Goal: Complete application form

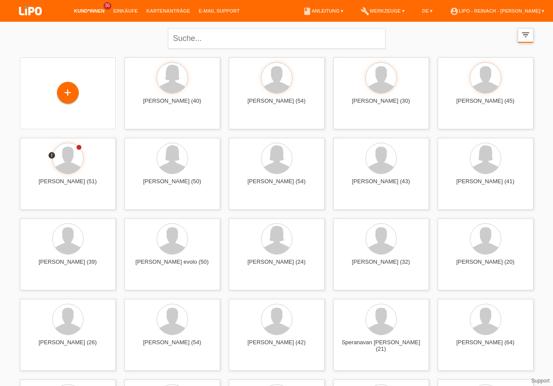
click at [519, 37] on div "filter_list" at bounding box center [526, 35] width 16 height 14
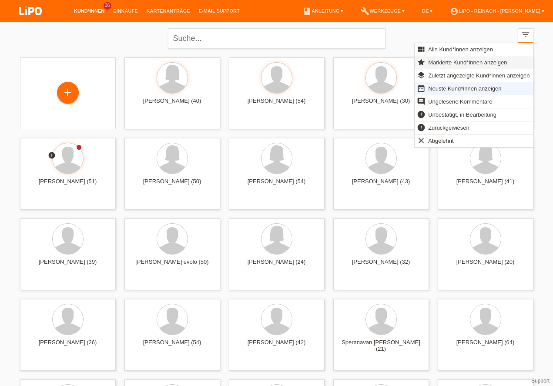
click at [455, 59] on span "Markierte Kund*innen anzeigen" at bounding box center [467, 62] width 81 height 10
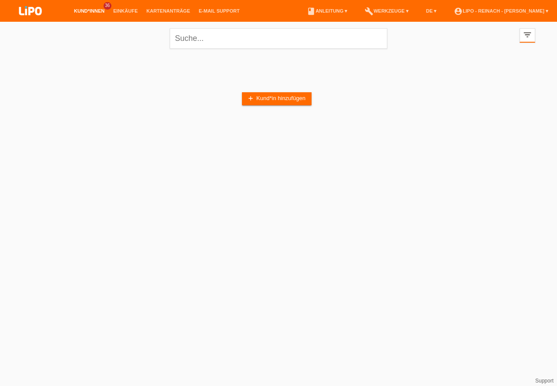
click at [445, 60] on div "add Kund*in hinzufügen" at bounding box center [278, 98] width 513 height 83
click at [261, 97] on link "add Kund*in hinzufügen" at bounding box center [277, 98] width 70 height 13
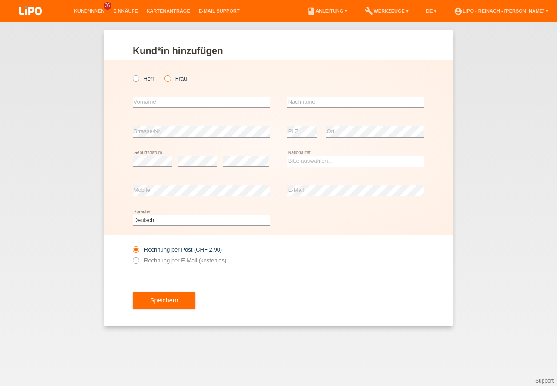
click at [163, 74] on icon at bounding box center [163, 74] width 0 height 0
click at [167, 79] on input "Frau" at bounding box center [167, 78] width 6 height 6
radio input "true"
click at [152, 104] on input "text" at bounding box center [201, 102] width 137 height 11
type input "[PERSON_NAME]"
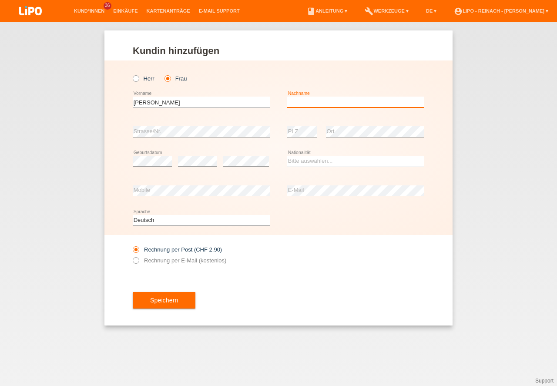
click at [327, 105] on input "text" at bounding box center [355, 102] width 137 height 11
type input "[DEMOGRAPHIC_DATA]"
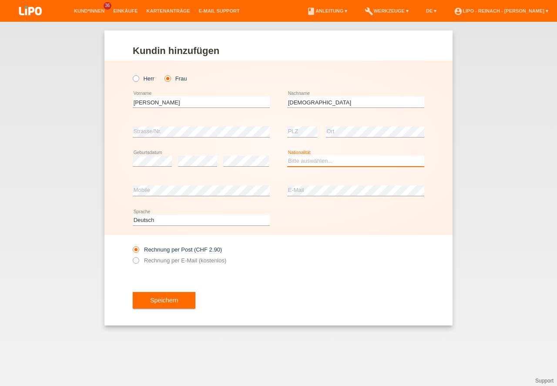
click at [297, 158] on select "Bitte auswählen... Schweiz Deutschland Liechtenstein Österreich ------------ Af…" at bounding box center [355, 161] width 137 height 10
click at [0, 0] on option "Schweiz" at bounding box center [0, 0] width 0 height 0
click at [309, 158] on select "Bitte auswählen... Schweiz Deutschland Liechtenstein Österreich ------------ Af…" at bounding box center [355, 161] width 137 height 10
select select "MK"
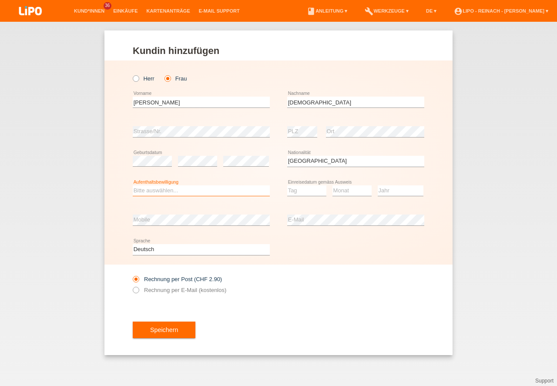
click at [154, 188] on select "Bitte auswählen... C B B - Flüchtlingsstatus Andere" at bounding box center [201, 190] width 137 height 10
select select "C"
click at [0, 0] on option "C" at bounding box center [0, 0] width 0 height 0
click at [301, 189] on select "Tag 01 02 03 04 05 06 07 08 09 10 11" at bounding box center [306, 190] width 39 height 10
click at [304, 190] on select "Tag 01 02 03 04 05 06 07 08 09 10 11" at bounding box center [306, 190] width 39 height 10
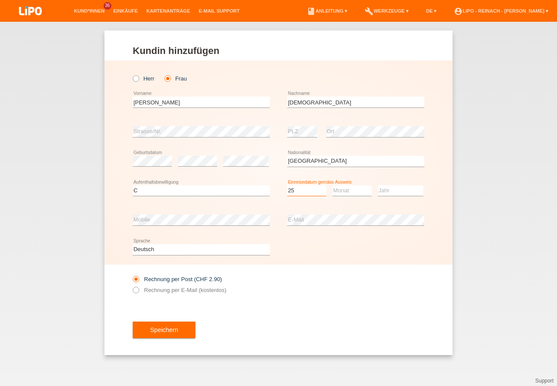
select select "25"
click at [348, 189] on select "Monat 01 02 03 04 05 06 07 08 09 10 11" at bounding box center [351, 190] width 39 height 10
select select "04"
click at [0, 0] on option "04" at bounding box center [0, 0] width 0 height 0
click at [403, 194] on select "Jahr 2025 2024 2023 2022 2021 2020 2019 2018 2017 2016 2015 2014 2013 2012 2011…" at bounding box center [401, 190] width 46 height 10
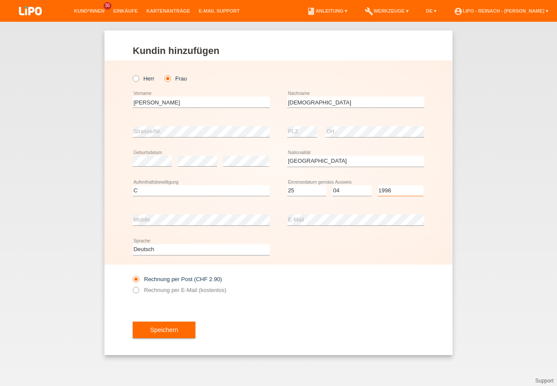
select select "1998"
click at [354, 275] on div "Rechnung per Post (CHF 2.90) Rechnung per E-Mail (kostenlos)" at bounding box center [278, 284] width 291 height 40
click at [131, 285] on icon at bounding box center [131, 285] width 0 height 0
click at [137, 291] on input "Rechnung per E-Mail (kostenlos)" at bounding box center [136, 292] width 6 height 11
radio input "true"
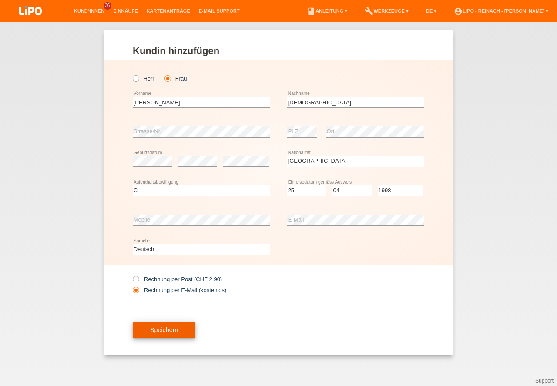
click at [167, 328] on button "Speichern" at bounding box center [164, 329] width 63 height 17
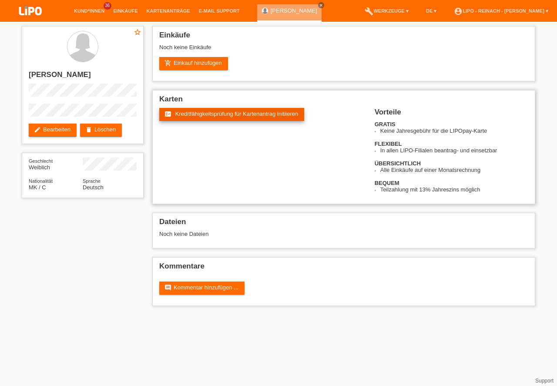
click at [212, 112] on span "Kreditfähigkeitsprüfung für Kartenantrag initiieren" at bounding box center [236, 113] width 123 height 7
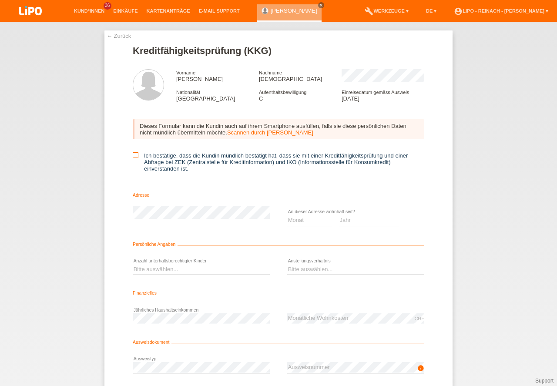
click at [136, 157] on icon at bounding box center [136, 155] width 6 height 6
click at [136, 157] on input "Ich bestätige, dass die Kundin mündlich bestätigt hat, dass sie mit einer Kredi…" at bounding box center [136, 155] width 6 height 6
checkbox input "true"
click at [301, 221] on select "Monat 01 02 03 04 05 06 07 08 09 10" at bounding box center [309, 220] width 45 height 10
select select "01"
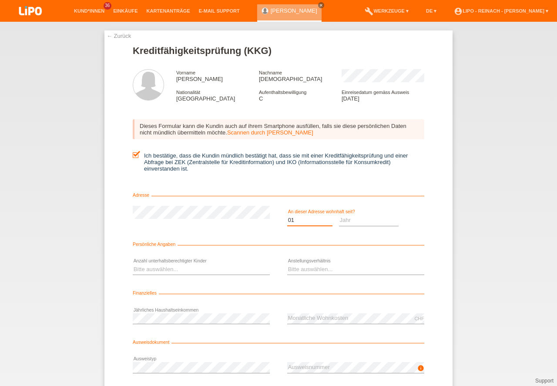
click at [0, 0] on option "01" at bounding box center [0, 0] width 0 height 0
click at [354, 220] on select "Jahr 2025 2024 2023 2022 2021 2020 2019 2018 2017 2016 2015 2014 2013 2012 2011…" at bounding box center [369, 220] width 60 height 10
select select "2017"
click at [0, 0] on option "2017" at bounding box center [0, 0] width 0 height 0
click at [155, 265] on select "Bitte auswählen... 0 1 2 3 4 5 6 7 8 9" at bounding box center [201, 269] width 137 height 10
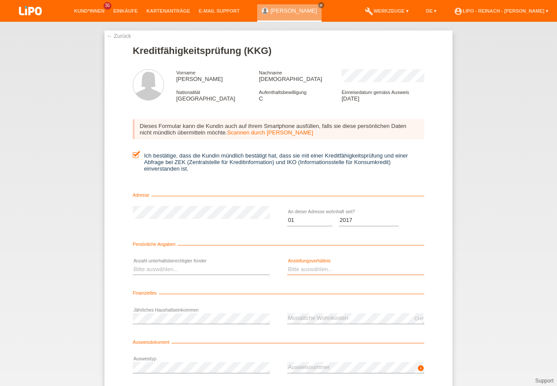
click at [306, 270] on select "Bitte auswählen... Unbefristet Befristet Lehrling/Student Pensioniert Nicht arb…" at bounding box center [355, 269] width 137 height 10
select select "UNLIMITED"
click at [0, 0] on option "Unbefristet" at bounding box center [0, 0] width 0 height 0
click at [184, 273] on select "Bitte auswählen... 0 1 2 3 4 5 6 7 8 9" at bounding box center [201, 269] width 137 height 10
select select "2"
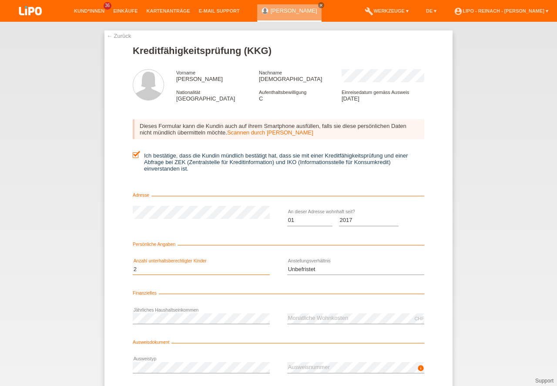
click at [0, 0] on option "2" at bounding box center [0, 0] width 0 height 0
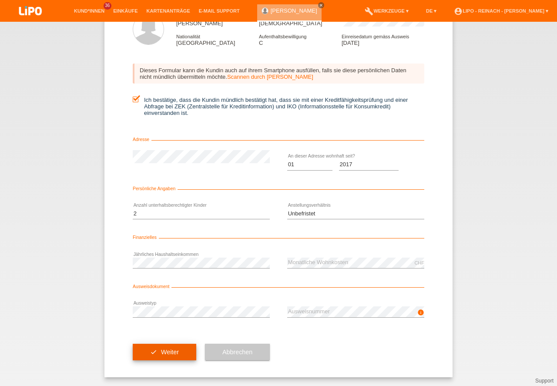
click at [174, 354] on button "check Weiter" at bounding box center [164, 352] width 63 height 17
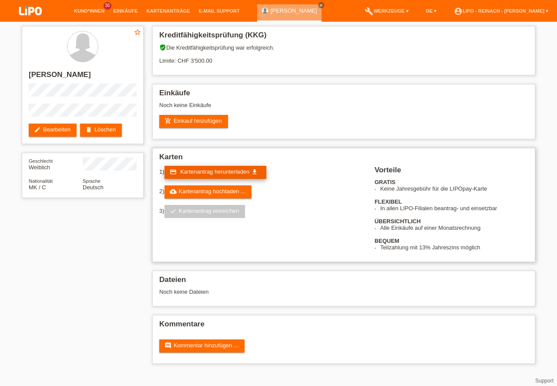
click at [215, 170] on span "Kartenantrag herunterladen" at bounding box center [214, 171] width 69 height 7
click at [207, 122] on link "add_shopping_cart Einkauf hinzufügen" at bounding box center [193, 121] width 69 height 13
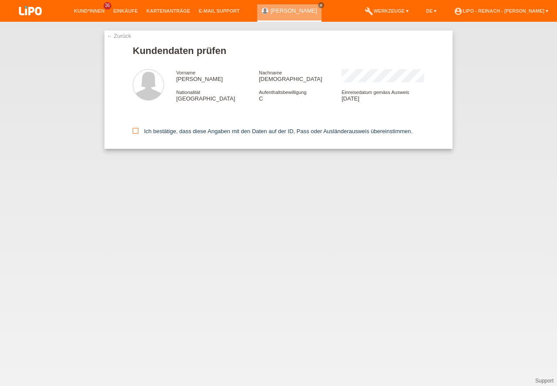
click at [138, 130] on icon at bounding box center [136, 131] width 6 height 6
click at [138, 130] on input "Ich bestätige, dass diese Angaben mit den Daten auf der ID, Pass oder Ausländer…" at bounding box center [136, 131] width 6 height 6
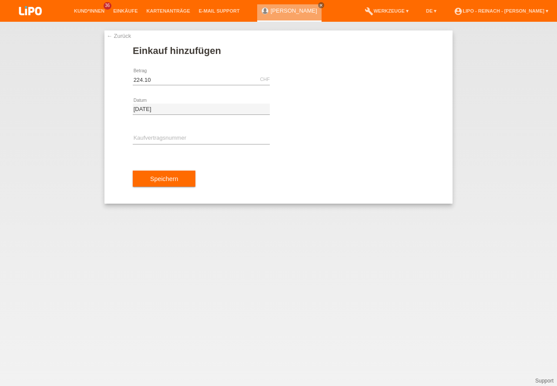
type input "224.10"
click at [146, 140] on input "text" at bounding box center [201, 138] width 137 height 11
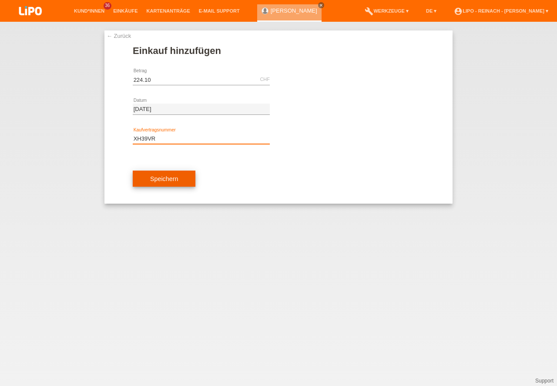
type input "XH39VR"
click at [169, 175] on button "Speichern" at bounding box center [164, 178] width 63 height 17
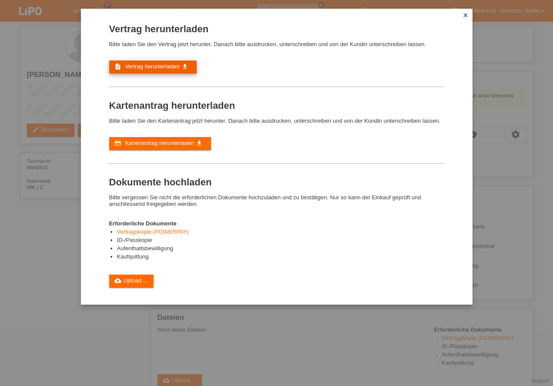
click at [154, 65] on span "Vertrag herunterladen" at bounding box center [152, 66] width 55 height 7
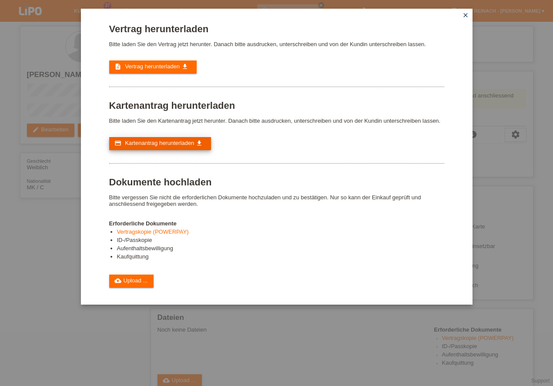
click at [154, 143] on span "Kartenantrag herunterladen" at bounding box center [159, 143] width 69 height 7
click at [125, 283] on link "cloud_upload Upload ..." at bounding box center [131, 280] width 45 height 13
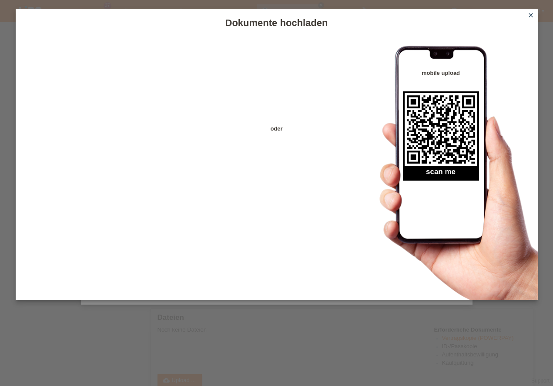
click at [533, 13] on icon "close" at bounding box center [530, 15] width 7 height 7
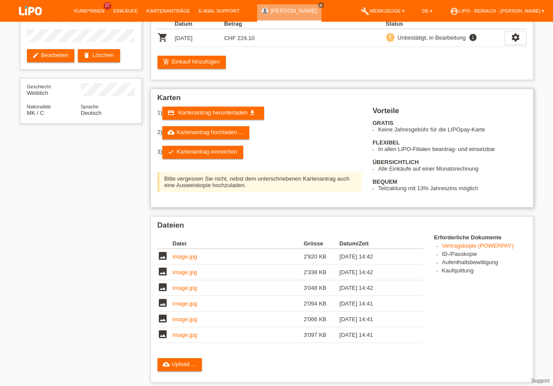
scroll to position [74, 0]
click at [208, 154] on link "check Kartenantrag einreichen" at bounding box center [202, 152] width 81 height 13
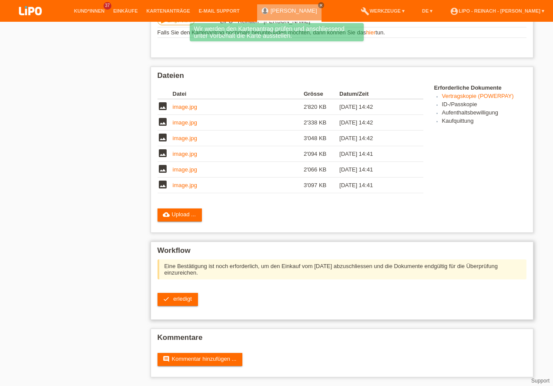
scroll to position [190, 0]
click at [174, 304] on link "check erledigt" at bounding box center [177, 299] width 40 height 13
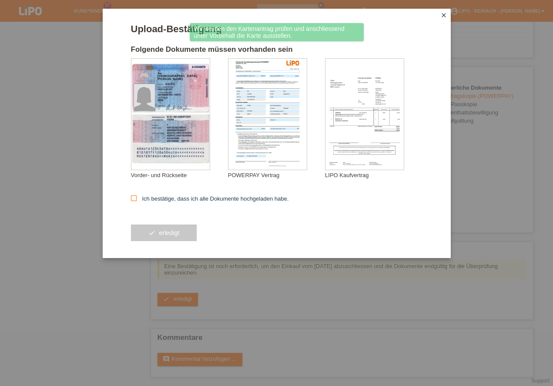
click at [135, 197] on icon at bounding box center [134, 198] width 6 height 6
click at [135, 197] on input "Ich bestätige, dass ich alle Dokumente hochgeladen habe." at bounding box center [134, 198] width 6 height 6
checkbox input "true"
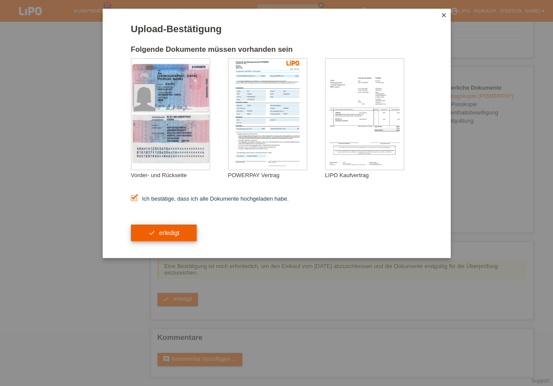
click at [177, 233] on button "check erledigt" at bounding box center [164, 232] width 66 height 17
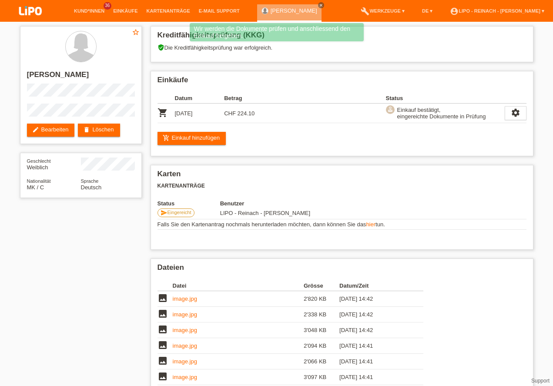
click at [30, 9] on img at bounding box center [30, 11] width 43 height 23
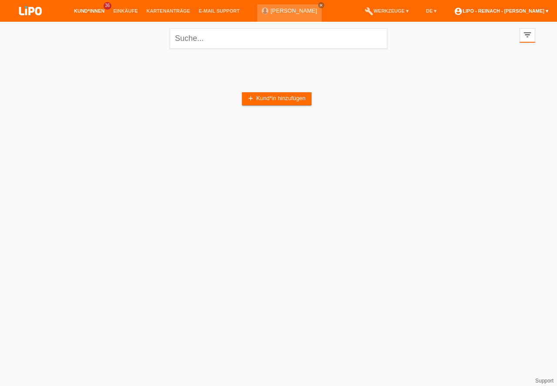
click at [507, 11] on link "account_circle LIPO - Reinach - [PERSON_NAME] ▾" at bounding box center [500, 10] width 103 height 5
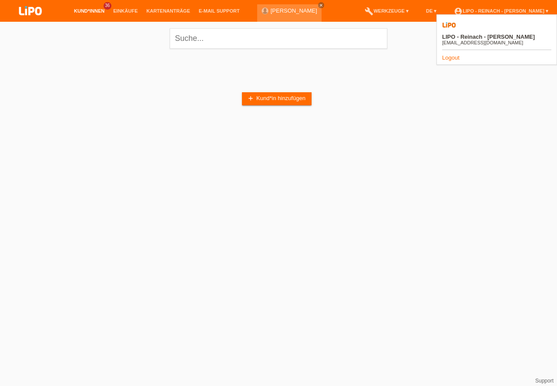
click at [447, 54] on link "Logout" at bounding box center [450, 57] width 17 height 7
